Goal: Information Seeking & Learning: Learn about a topic

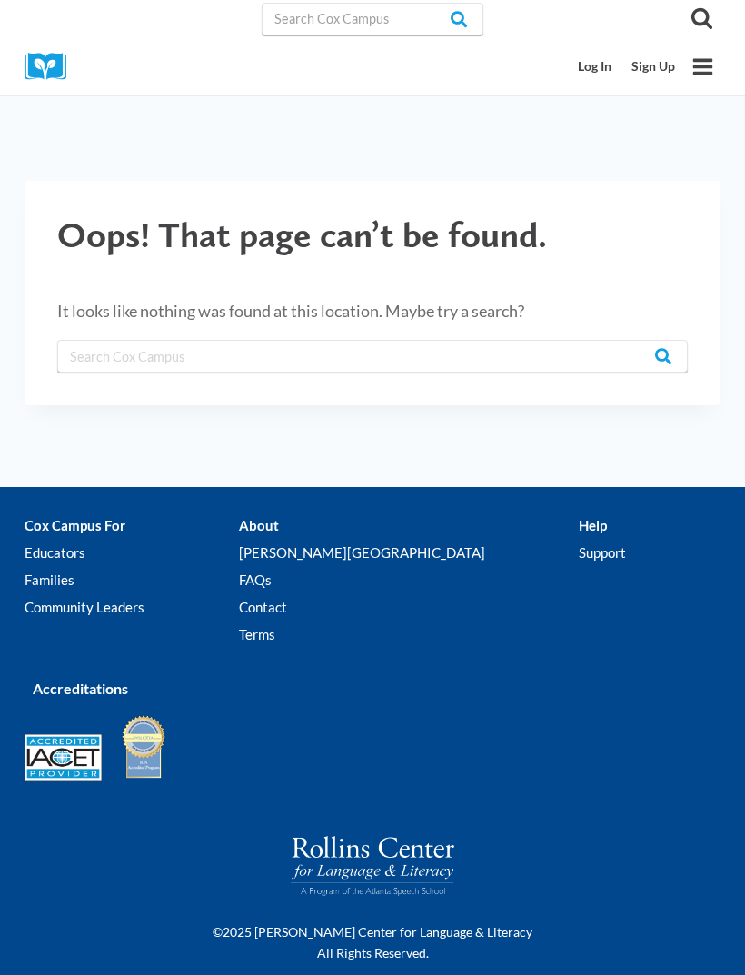
click at [592, 76] on link "Log In" at bounding box center [596, 67] width 54 height 34
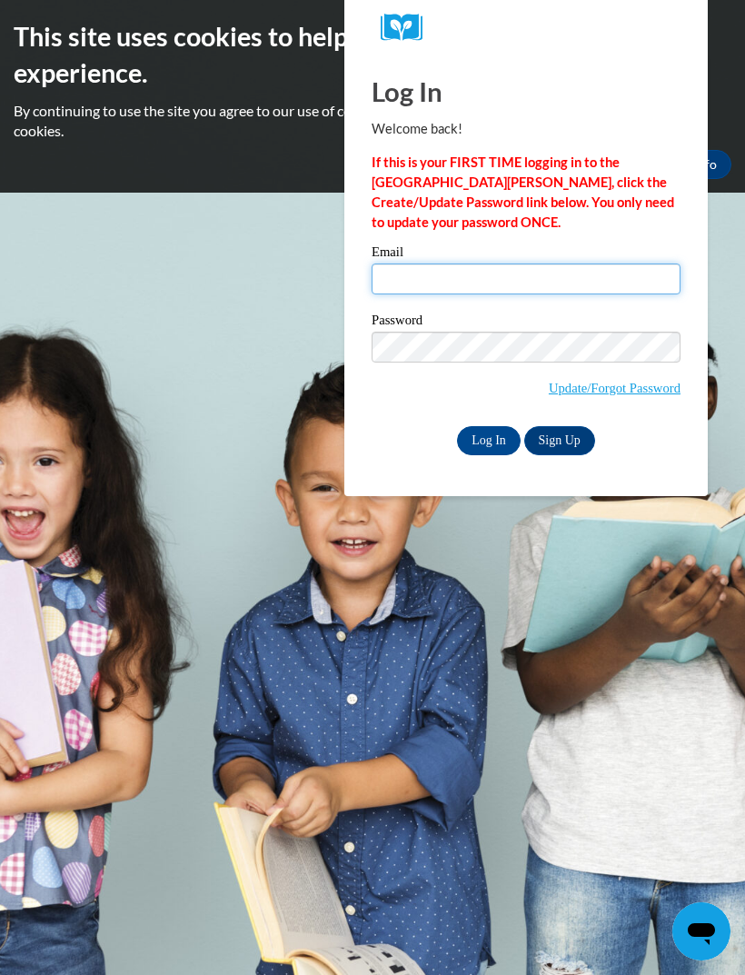
type input "[EMAIL_ADDRESS][DOMAIN_NAME]"
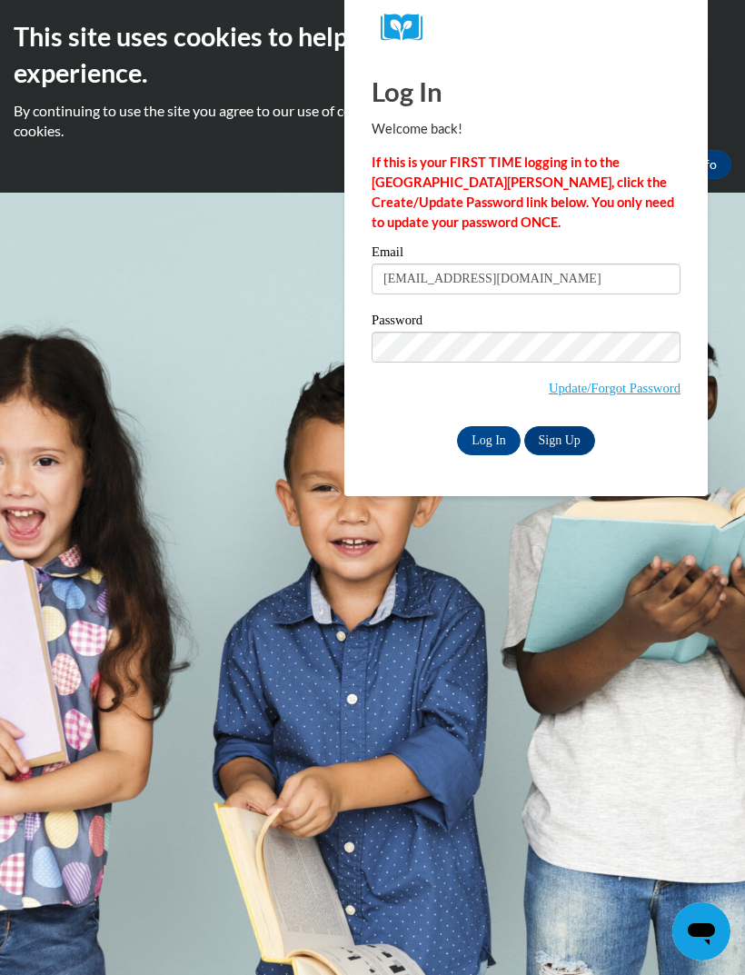
click at [489, 439] on input "Log In" at bounding box center [489, 440] width 64 height 29
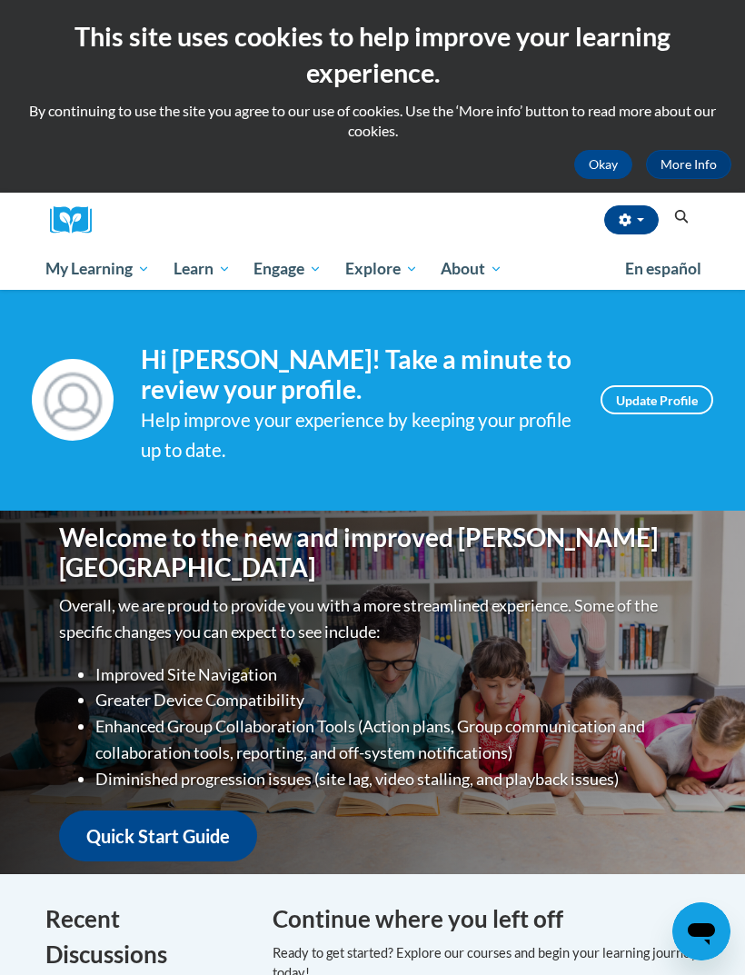
click at [605, 171] on button "Okay" at bounding box center [603, 164] width 58 height 29
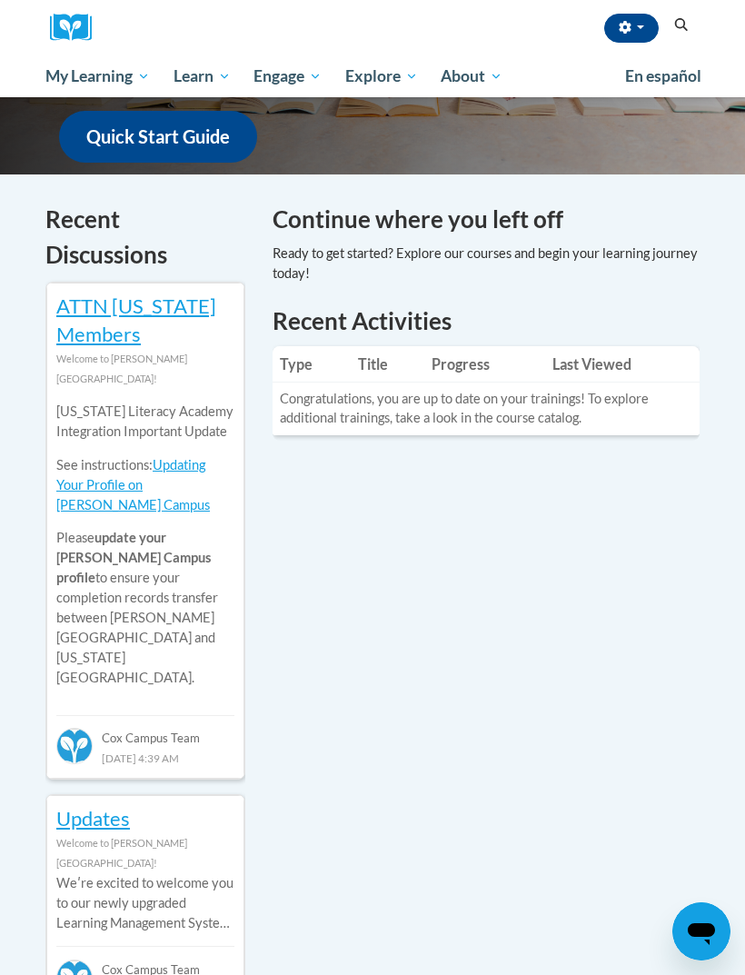
scroll to position [478, 0]
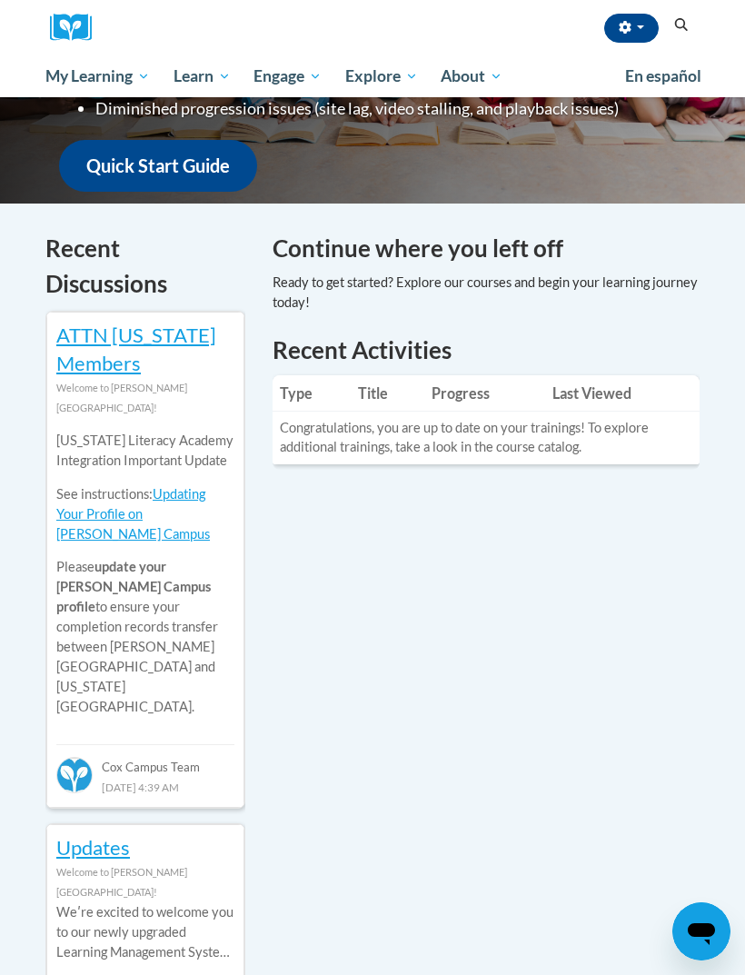
click at [0, 0] on link "All Courses" at bounding box center [0, 0] width 0 height 0
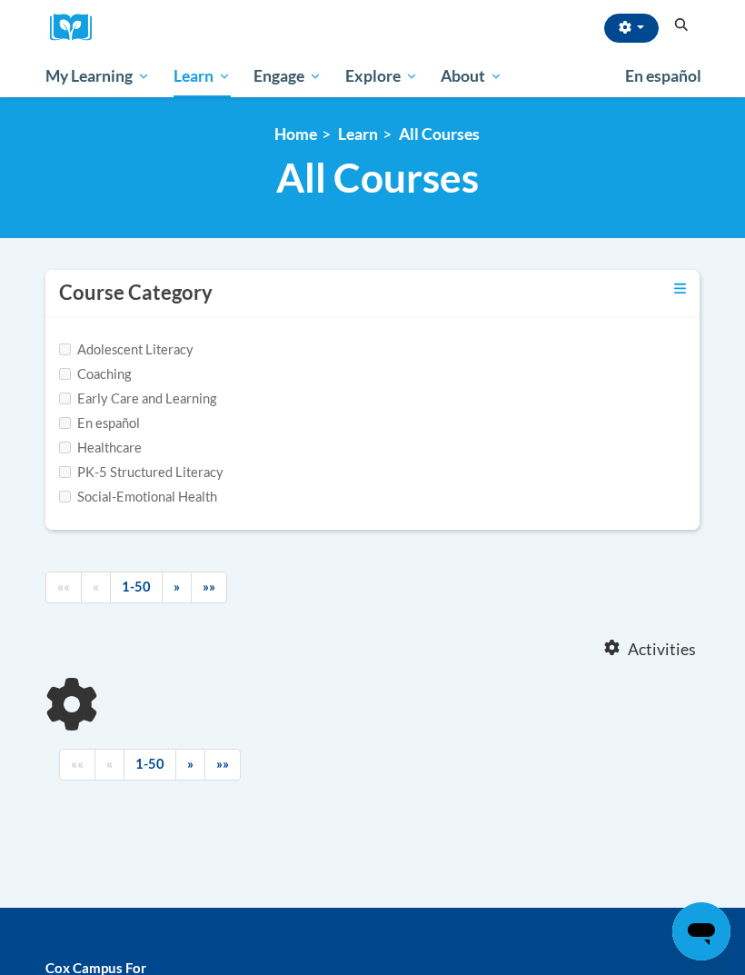
click at [686, 18] on icon "Search" at bounding box center [681, 25] width 16 height 14
click at [682, 28] on icon "Search" at bounding box center [681, 25] width 16 height 14
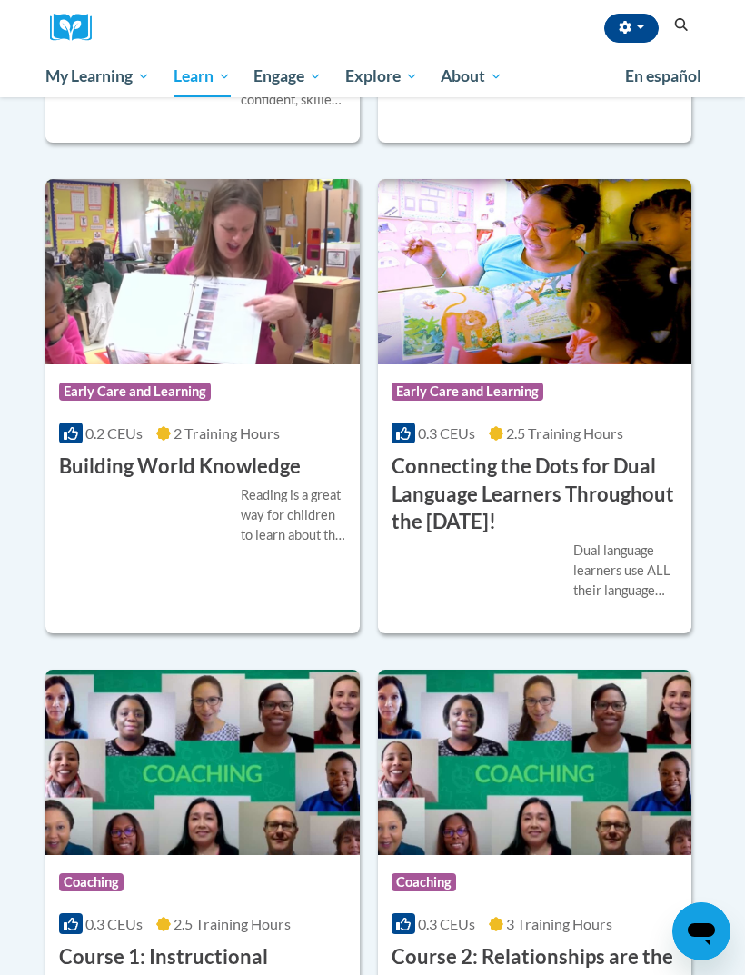
scroll to position [996, 0]
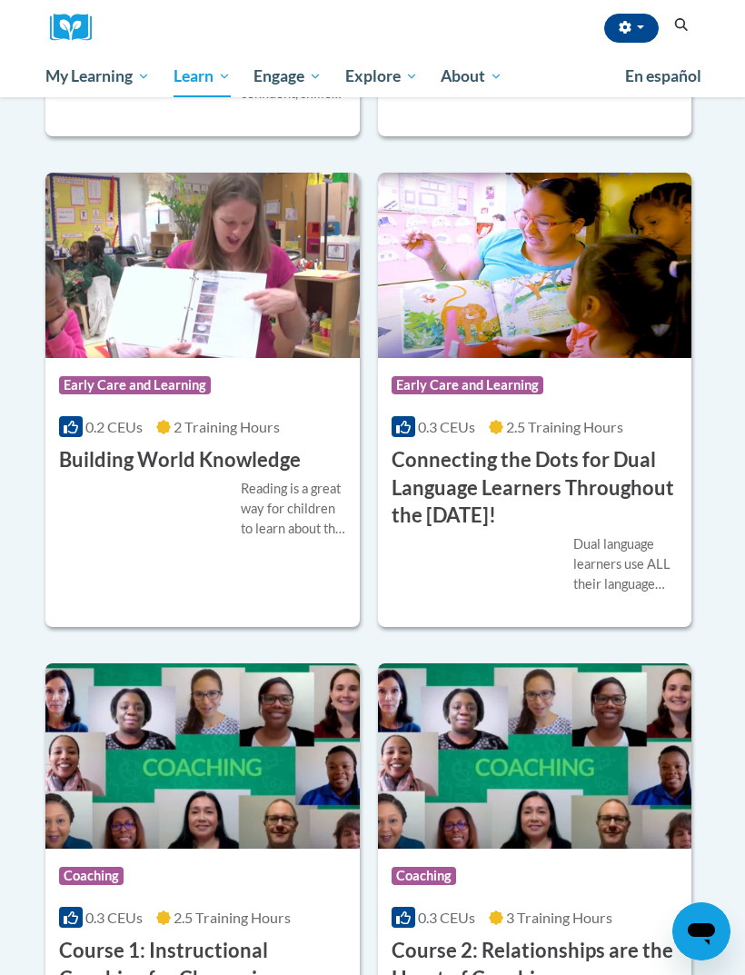
click at [304, 583] on div "Course Category: Early Care and Learning 0.2 CEUs 2 Training Hours COURSE Build…" at bounding box center [202, 400] width 314 height 454
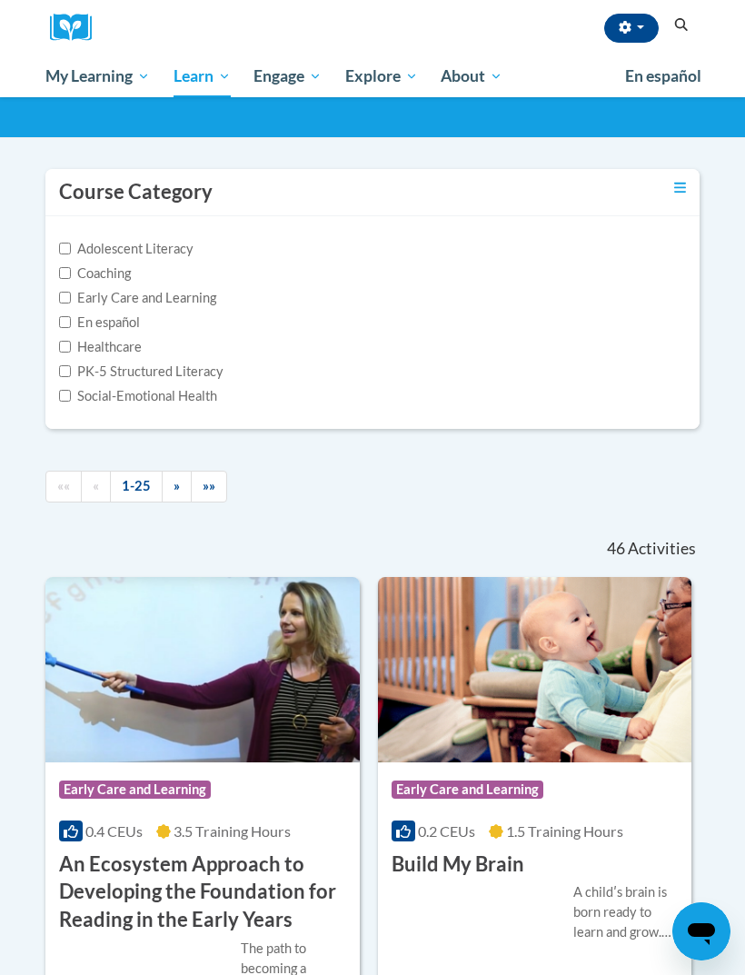
scroll to position [0, 0]
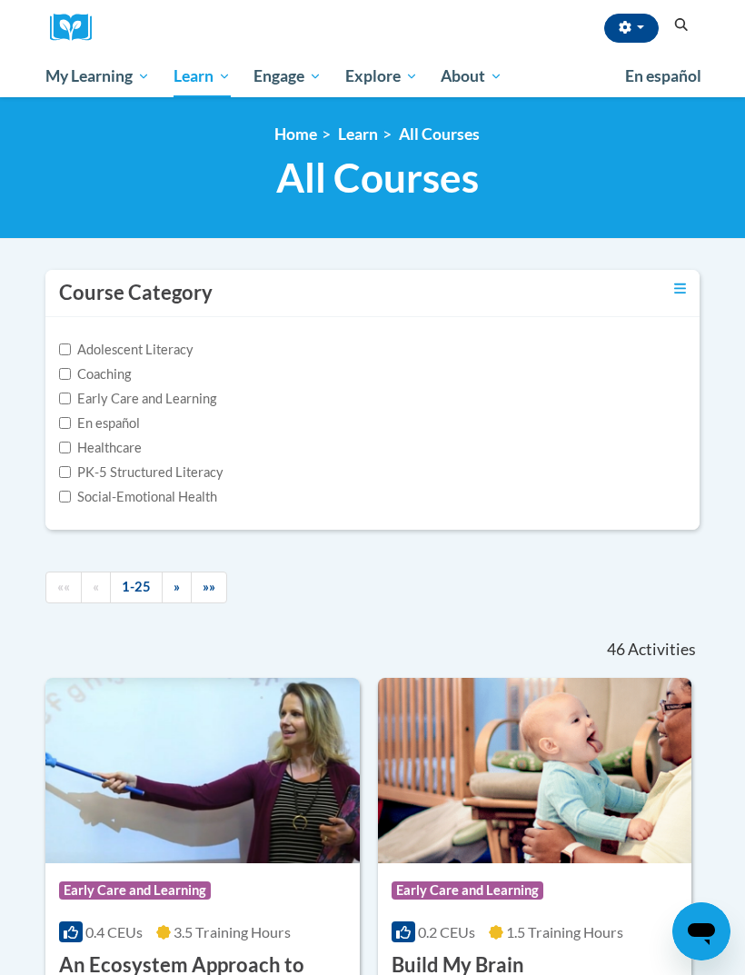
click at [682, 28] on icon "Search" at bounding box center [681, 25] width 16 height 14
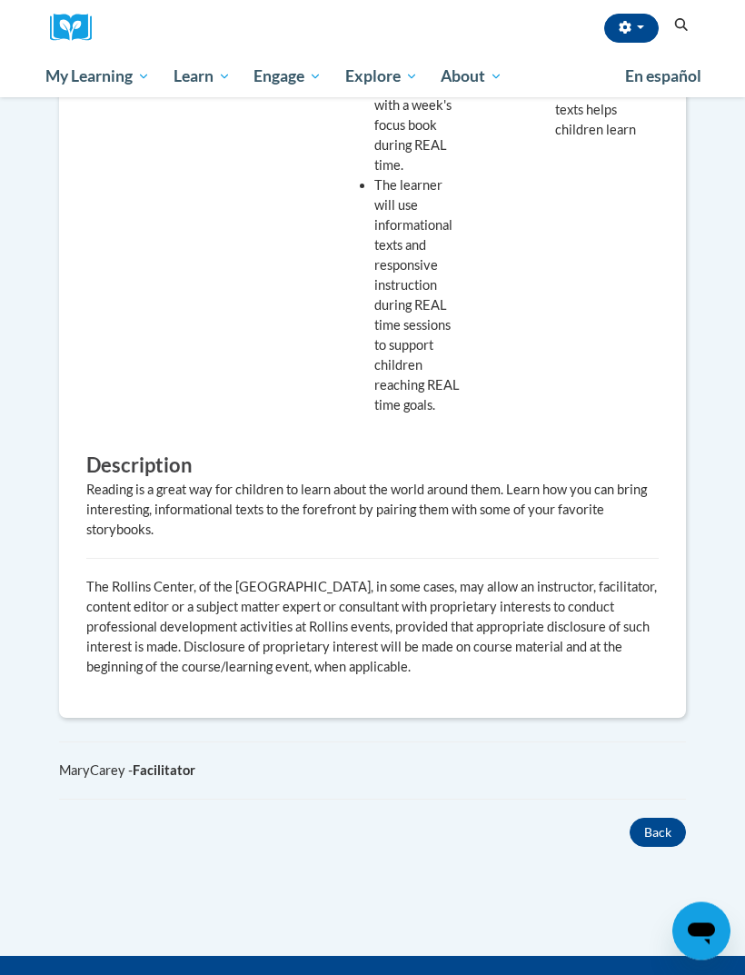
scroll to position [1050, 0]
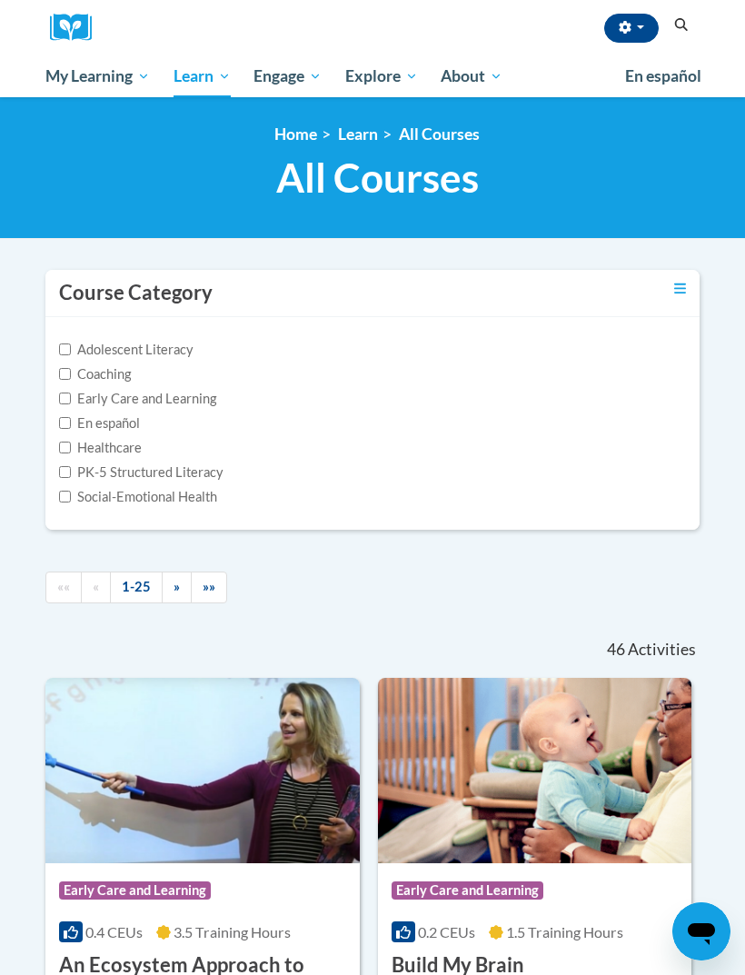
click at [676, 31] on icon "Search" at bounding box center [681, 25] width 16 height 14
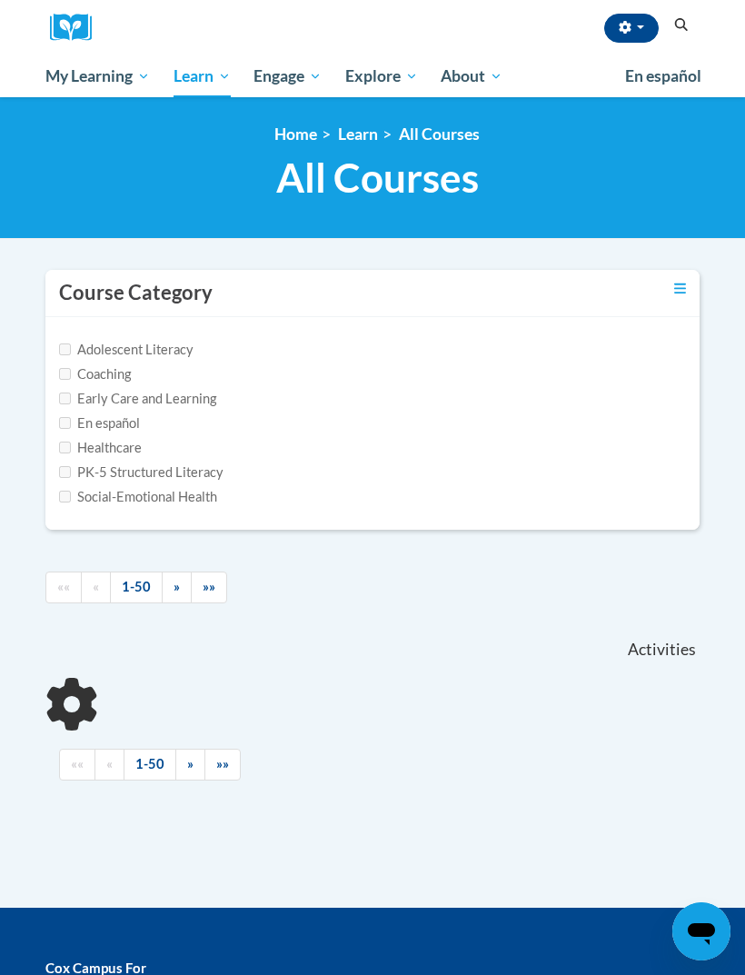
click at [675, 22] on icon "Search" at bounding box center [682, 25] width 14 height 14
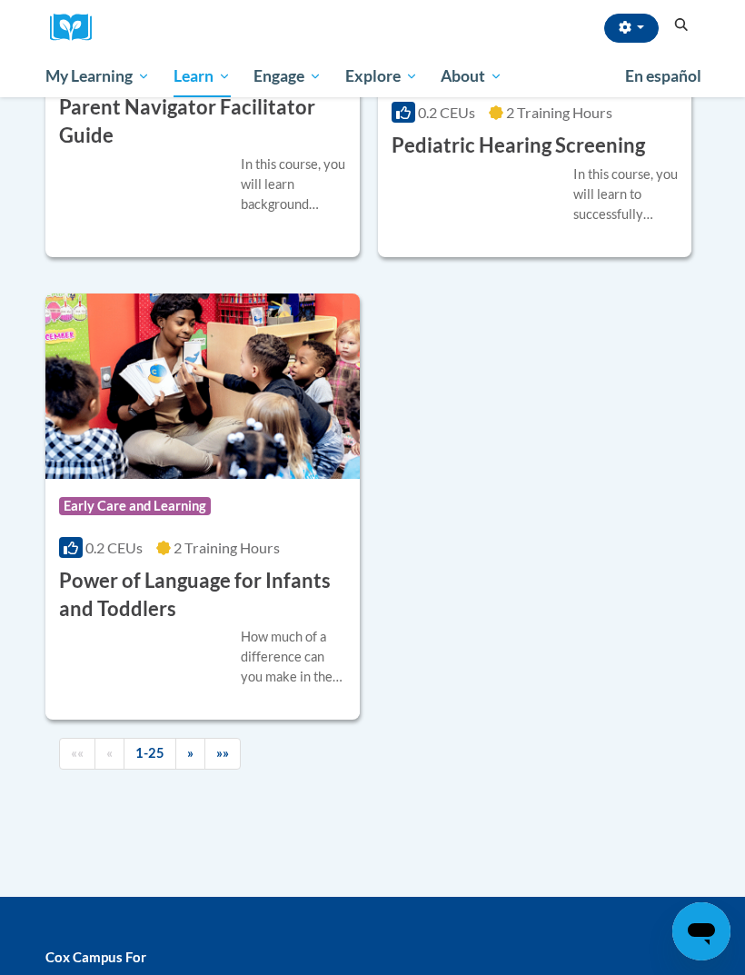
scroll to position [6020, 0]
click at [194, 738] on link "»" at bounding box center [190, 754] width 30 height 32
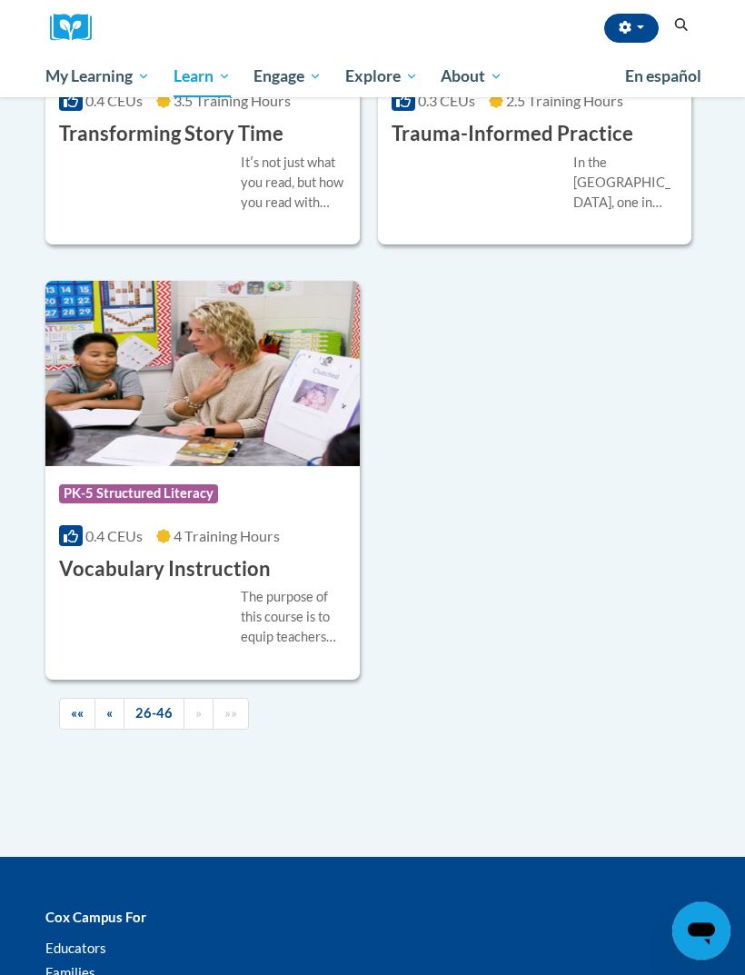
scroll to position [4884, 0]
click at [110, 705] on span "«" at bounding box center [109, 712] width 6 height 15
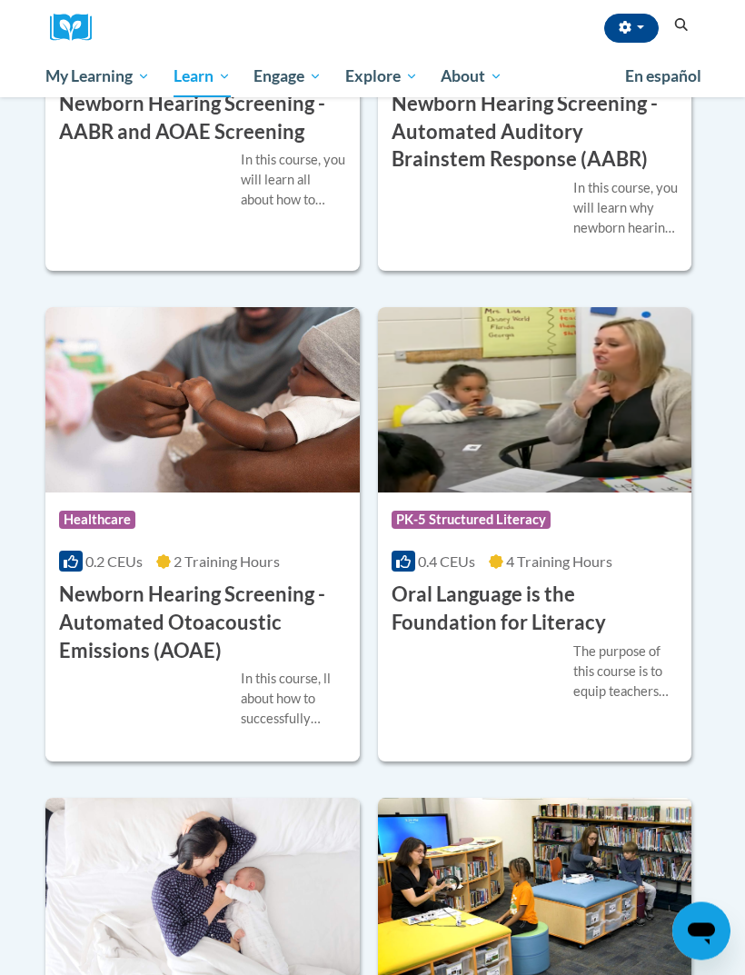
scroll to position [5080, 0]
